Goal: Information Seeking & Learning: Learn about a topic

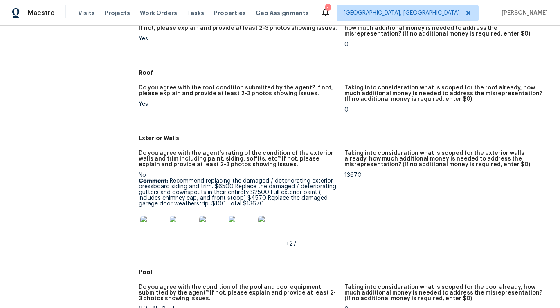
scroll to position [323, 0]
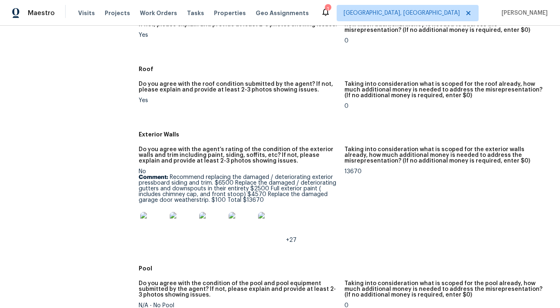
click at [154, 231] on img at bounding box center [153, 225] width 26 height 26
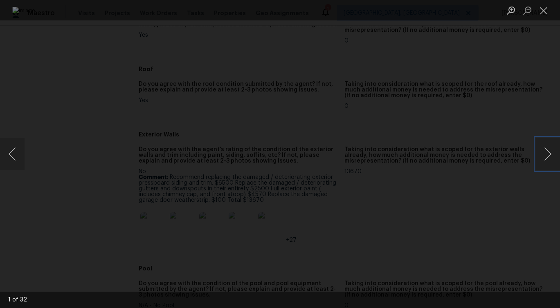
drag, startPoint x: 551, startPoint y: 151, endPoint x: 416, endPoint y: 166, distance: 135.9
click at [416, 166] on div "1 of 32" at bounding box center [280, 154] width 560 height 308
click at [541, 153] on button "Next image" at bounding box center [548, 154] width 25 height 33
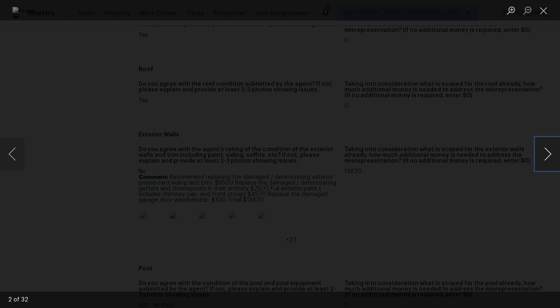
click at [548, 149] on button "Next image" at bounding box center [548, 154] width 25 height 33
click at [542, 151] on button "Next image" at bounding box center [548, 154] width 25 height 33
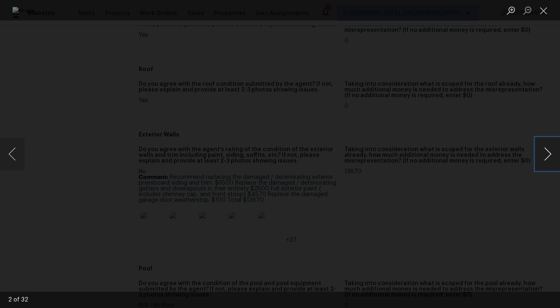
click at [542, 151] on button "Next image" at bounding box center [548, 154] width 25 height 33
click at [540, 153] on button "Next image" at bounding box center [548, 154] width 25 height 33
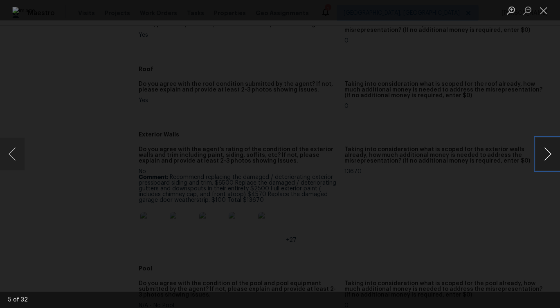
click at [545, 155] on button "Next image" at bounding box center [548, 154] width 25 height 33
click at [542, 151] on button "Next image" at bounding box center [548, 154] width 25 height 33
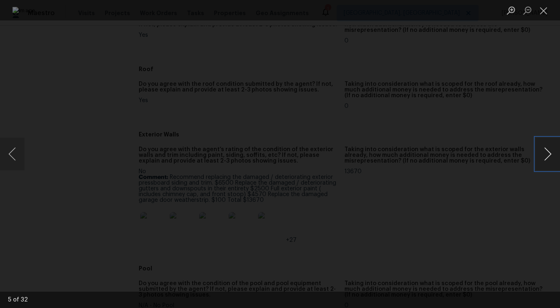
click at [542, 151] on button "Next image" at bounding box center [548, 154] width 25 height 33
click at [548, 154] on button "Next image" at bounding box center [548, 154] width 25 height 33
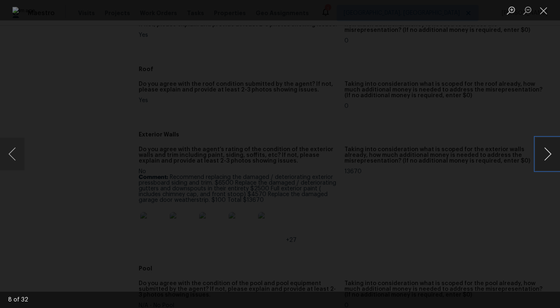
click at [548, 154] on button "Next image" at bounding box center [548, 154] width 25 height 33
click at [547, 148] on button "Next image" at bounding box center [548, 154] width 25 height 33
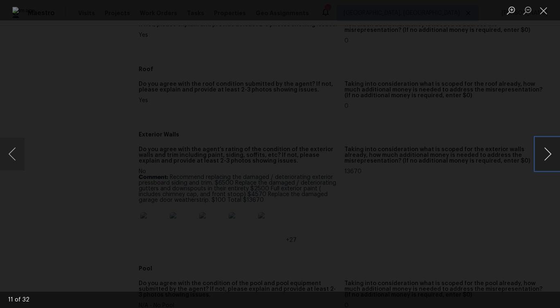
click at [547, 148] on button "Next image" at bounding box center [548, 154] width 25 height 33
click at [541, 164] on button "Next image" at bounding box center [548, 154] width 25 height 33
click at [539, 147] on button "Next image" at bounding box center [548, 154] width 25 height 33
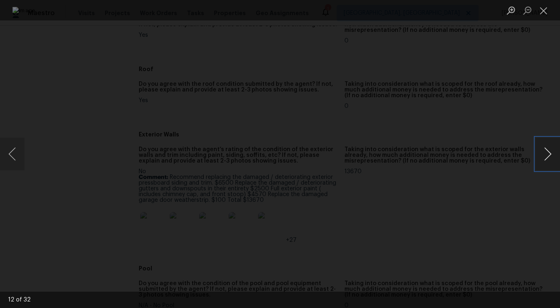
click at [539, 147] on button "Next image" at bounding box center [548, 154] width 25 height 33
click at [540, 147] on button "Next image" at bounding box center [548, 154] width 25 height 33
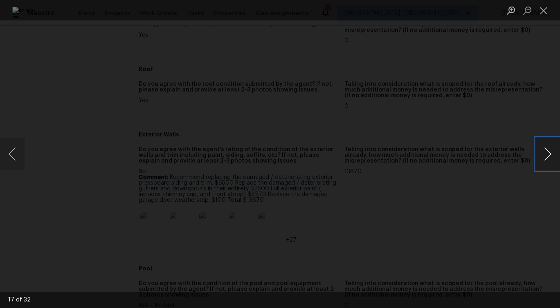
click at [540, 147] on button "Next image" at bounding box center [548, 154] width 25 height 33
drag, startPoint x: 540, startPoint y: 147, endPoint x: 513, endPoint y: 126, distance: 33.8
click at [513, 126] on div "20 of 32" at bounding box center [280, 154] width 560 height 308
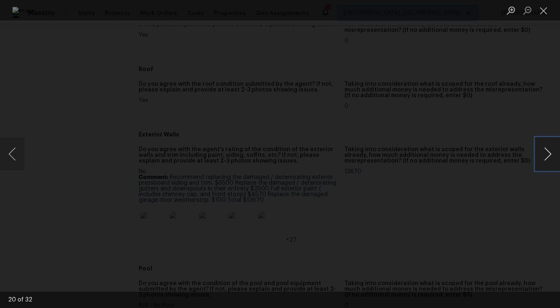
click at [538, 156] on button "Next image" at bounding box center [548, 154] width 25 height 33
click at [539, 156] on button "Next image" at bounding box center [548, 154] width 25 height 33
click at [539, 157] on button "Next image" at bounding box center [548, 154] width 25 height 33
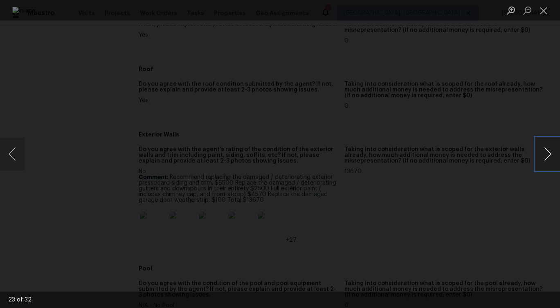
click at [539, 157] on button "Next image" at bounding box center [548, 154] width 25 height 33
drag, startPoint x: 539, startPoint y: 157, endPoint x: 513, endPoint y: 149, distance: 26.4
click at [513, 149] on div "24 of 32" at bounding box center [280, 154] width 560 height 308
click at [540, 150] on button "Next image" at bounding box center [548, 154] width 25 height 33
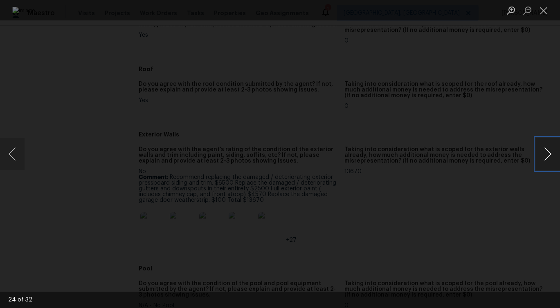
click at [540, 150] on button "Next image" at bounding box center [548, 154] width 25 height 33
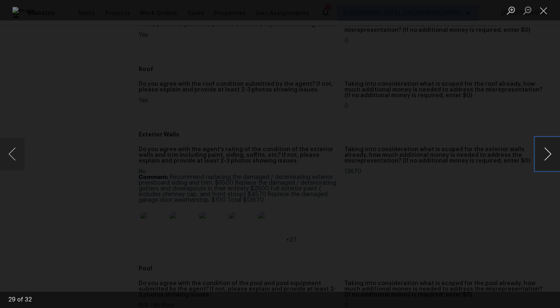
click at [540, 150] on button "Next image" at bounding box center [548, 154] width 25 height 33
drag, startPoint x: 540, startPoint y: 150, endPoint x: 451, endPoint y: 130, distance: 91.4
click at [451, 132] on div "30 of 32" at bounding box center [280, 154] width 560 height 308
click at [548, 155] on button "Next image" at bounding box center [548, 154] width 25 height 33
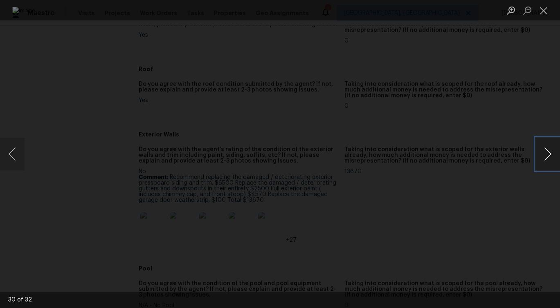
click at [548, 155] on button "Next image" at bounding box center [548, 154] width 25 height 33
click at [517, 190] on div "Lightbox" at bounding box center [280, 154] width 560 height 308
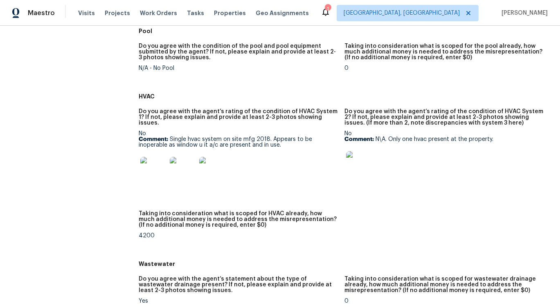
scroll to position [568, 0]
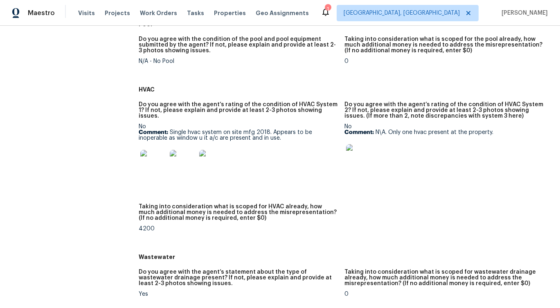
click at [153, 160] on img at bounding box center [153, 163] width 26 height 26
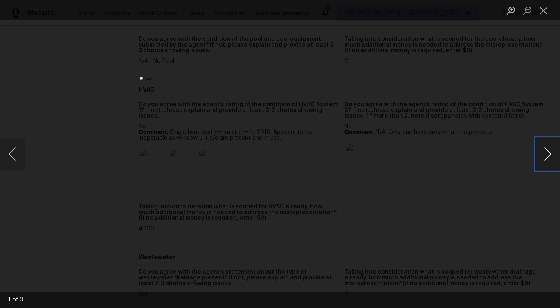
click at [543, 155] on button "Next image" at bounding box center [548, 154] width 25 height 33
click at [495, 199] on div "Lightbox" at bounding box center [280, 154] width 560 height 308
